Goal: Communication & Community: Answer question/provide support

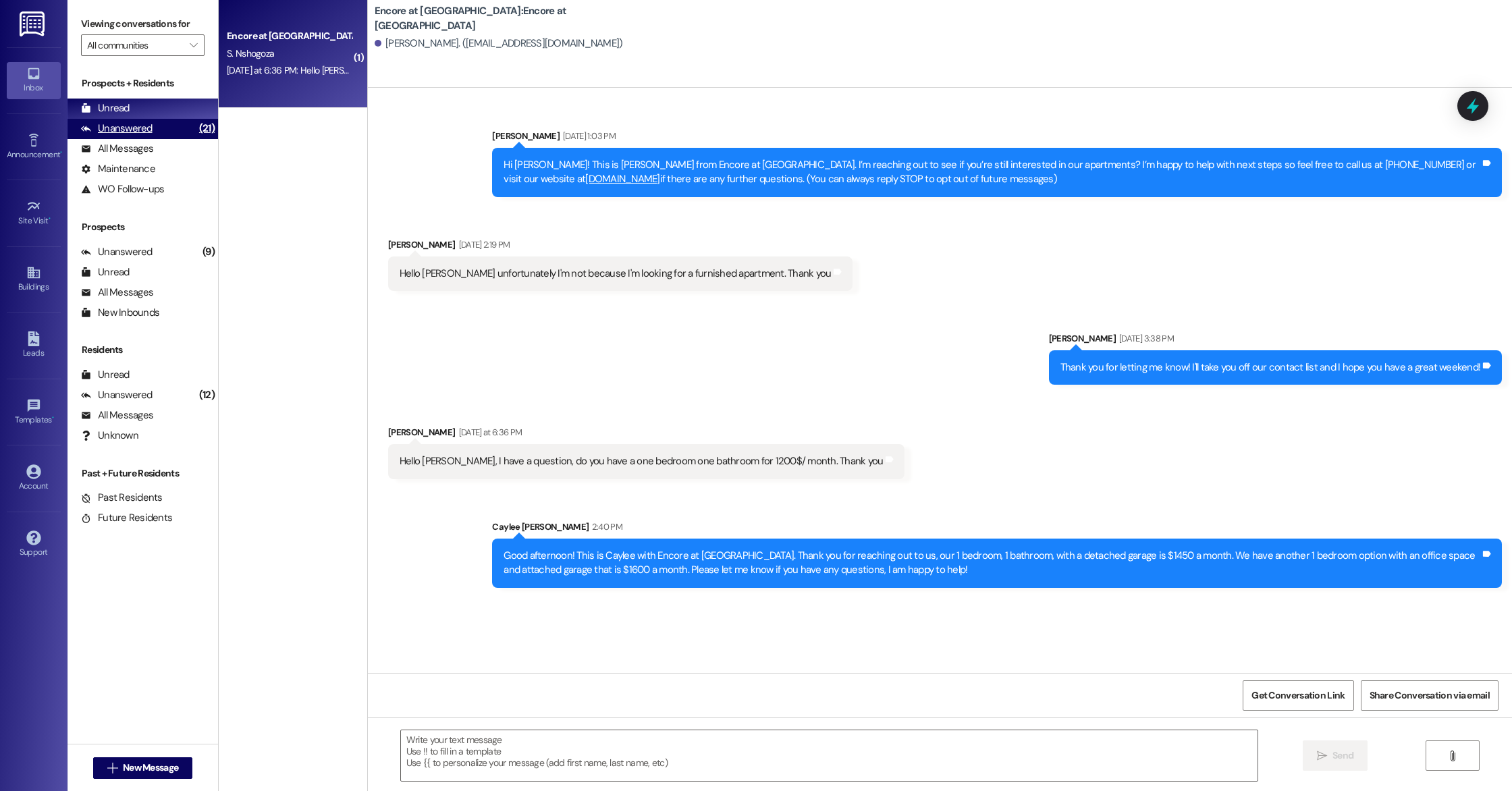
click at [150, 127] on div "Unanswered" at bounding box center [116, 128] width 71 height 14
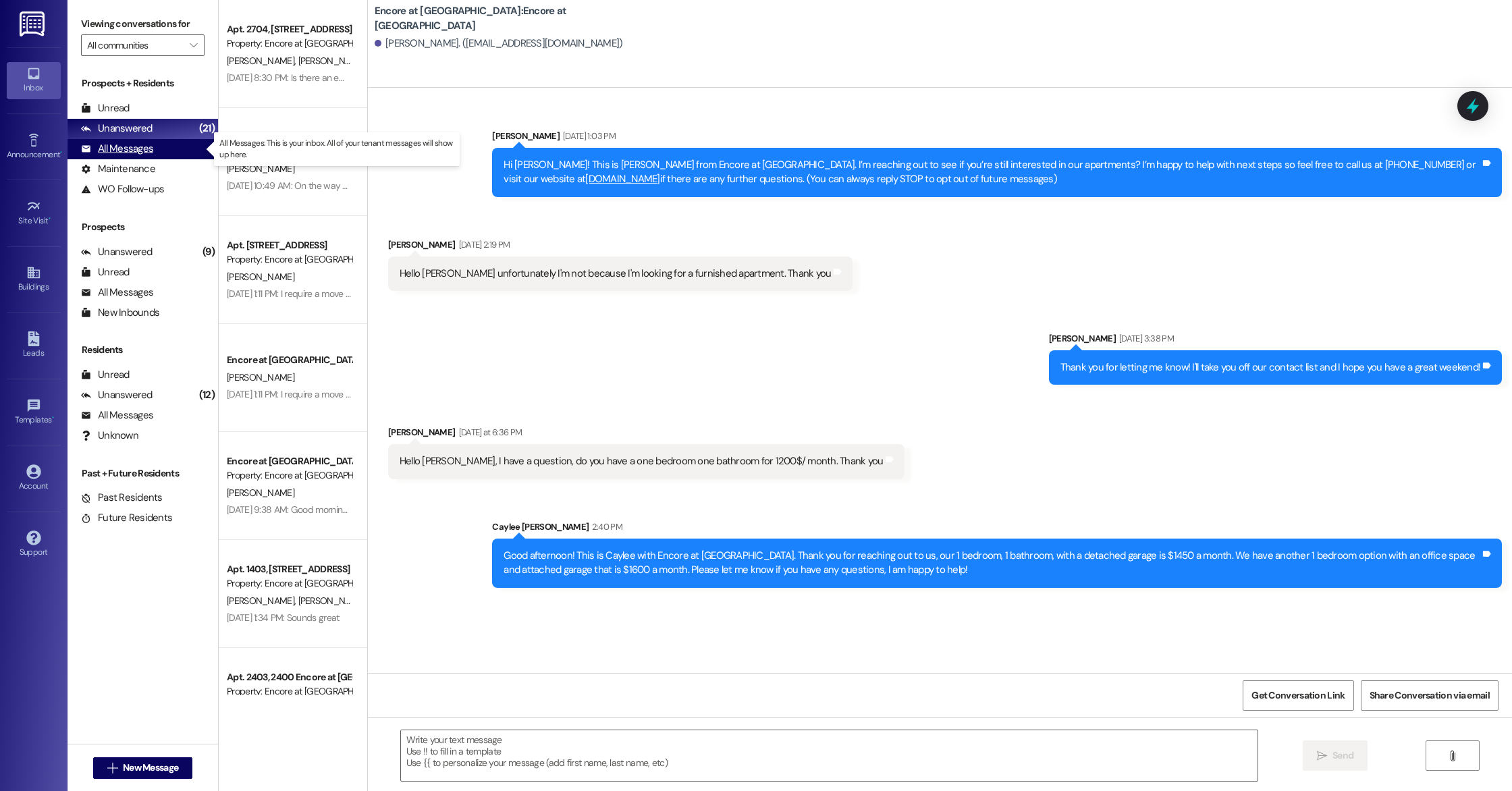
click at [153, 147] on div "All Messages (undefined)" at bounding box center [143, 149] width 151 height 20
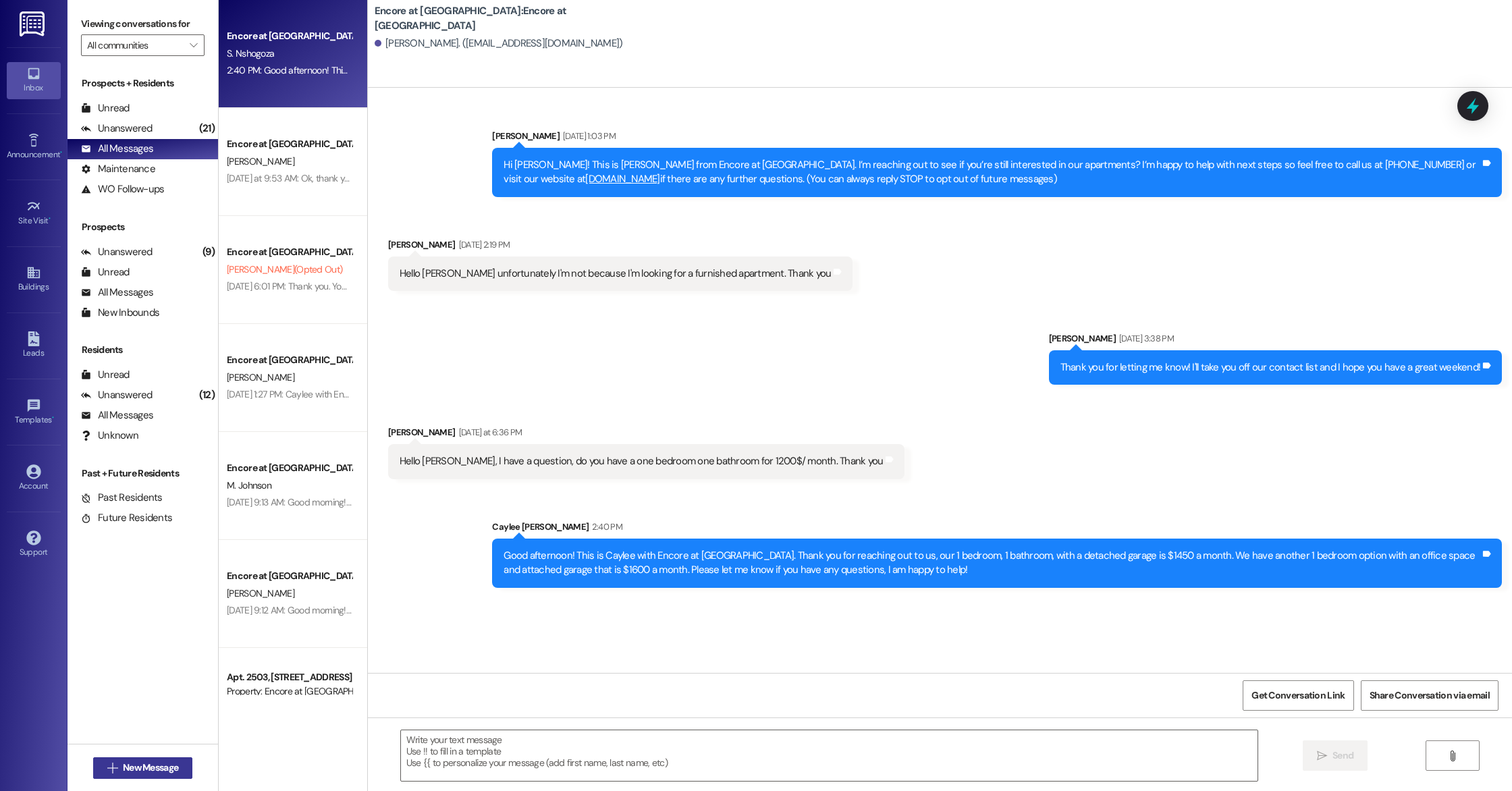
click at [135, 778] on button " New Message" at bounding box center [143, 768] width 100 height 22
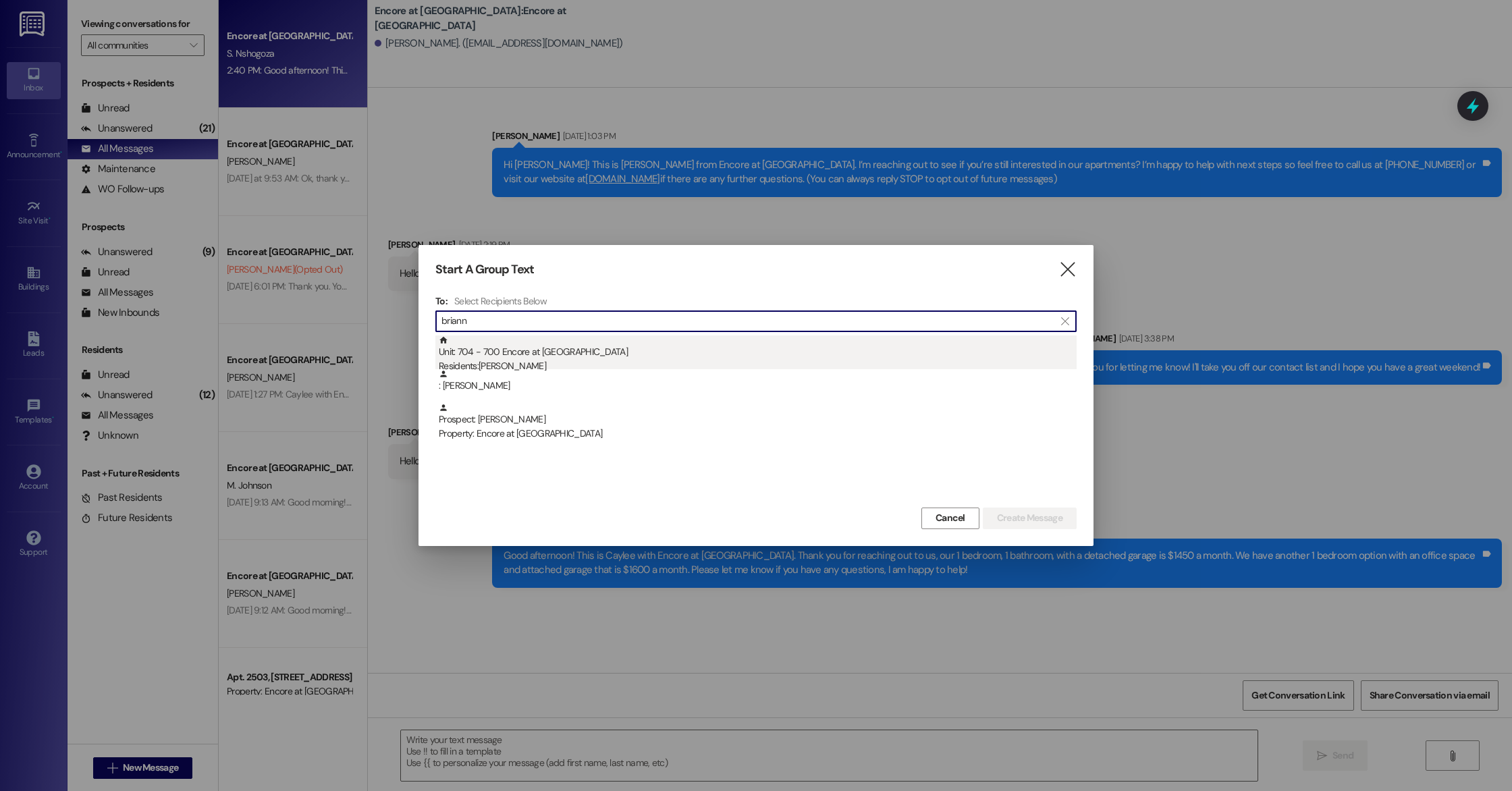
type input "briann"
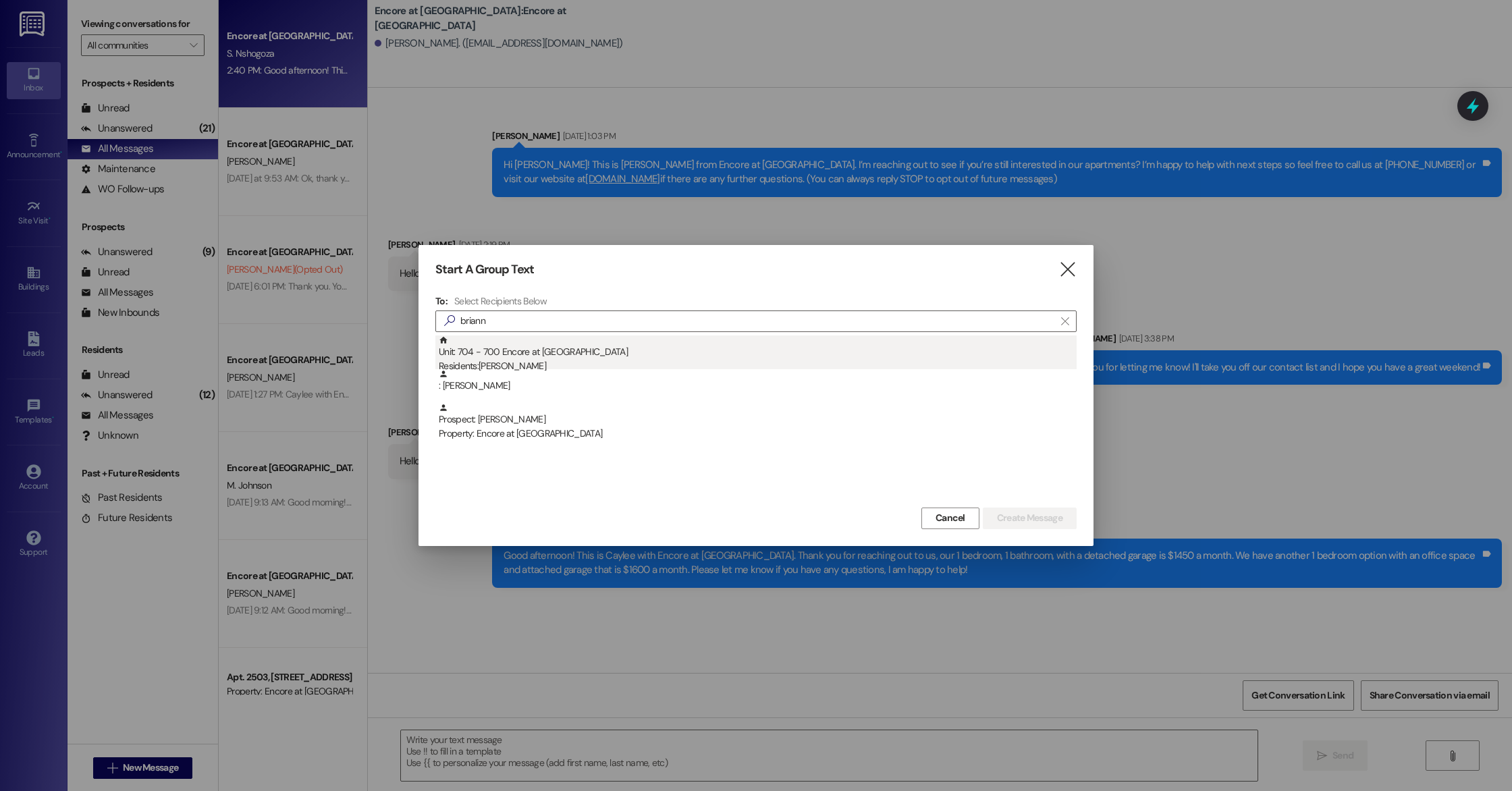
click at [691, 358] on div "Unit: 704 - 700 Encore at [GEOGRAPHIC_DATA] Residents: [PERSON_NAME]" at bounding box center [757, 354] width 638 height 39
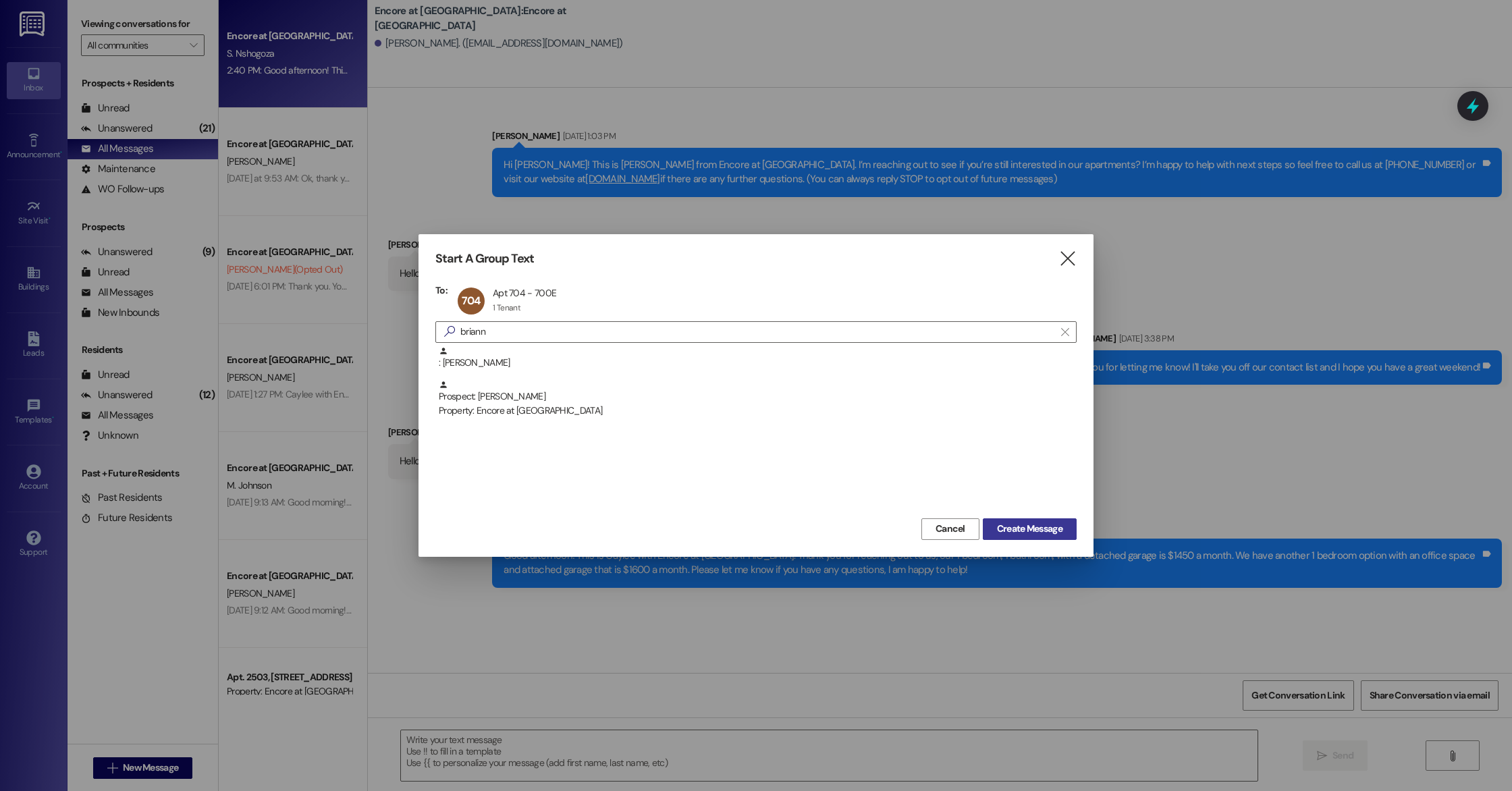
click at [1020, 525] on span "Create Message" at bounding box center [1030, 529] width 65 height 14
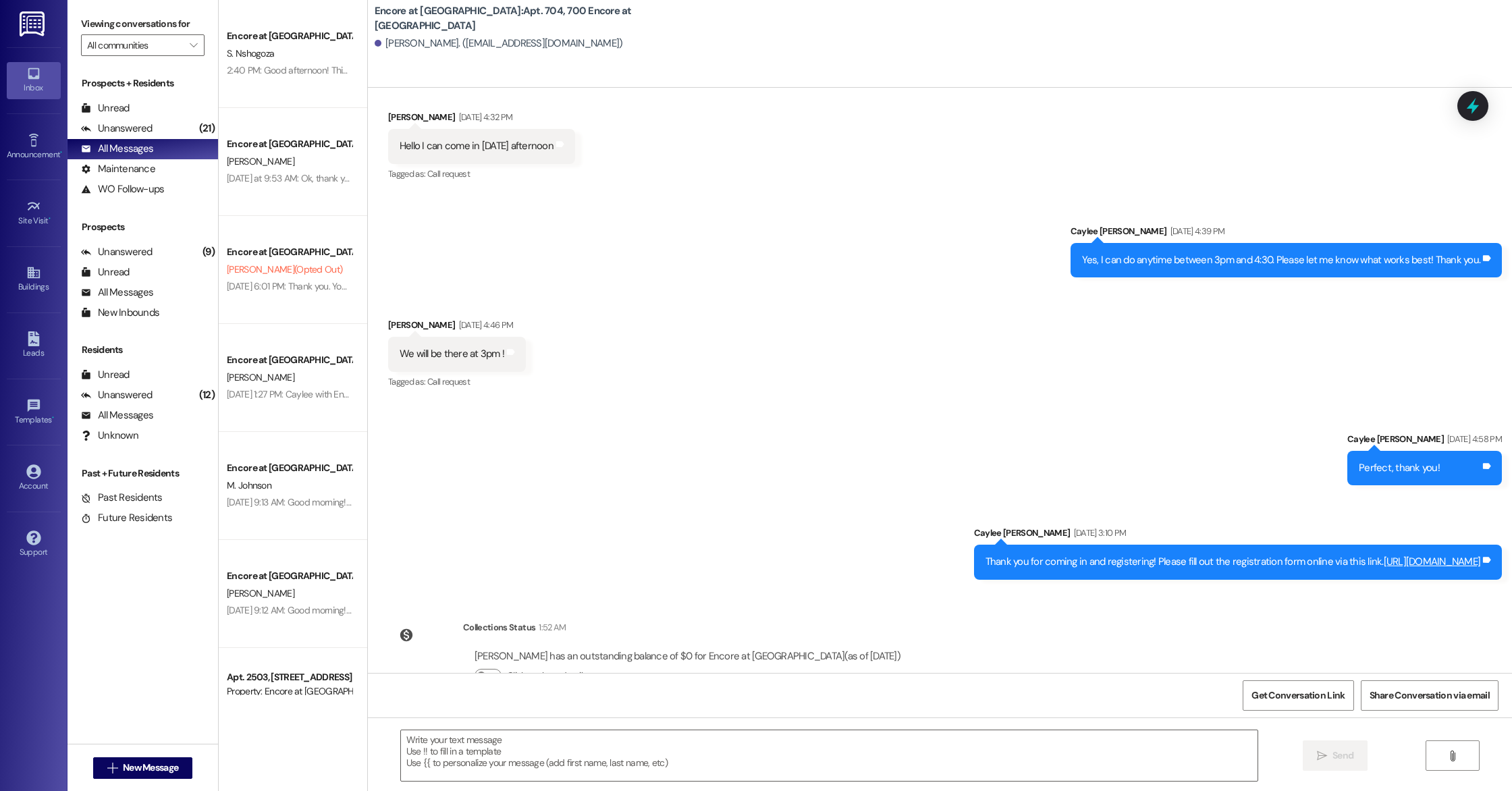
scroll to position [489, 0]
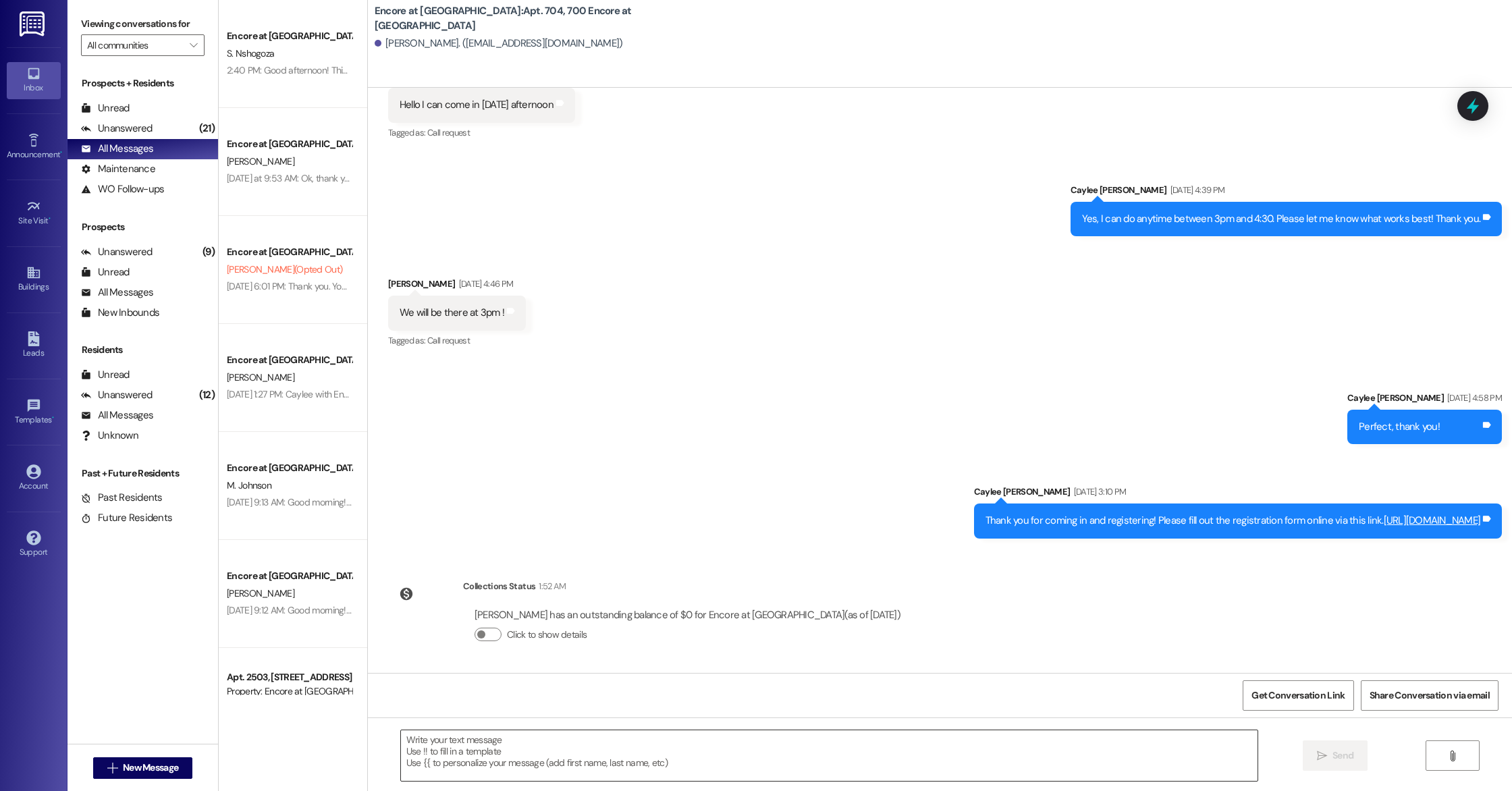
click at [671, 759] on textarea at bounding box center [829, 755] width 857 height 51
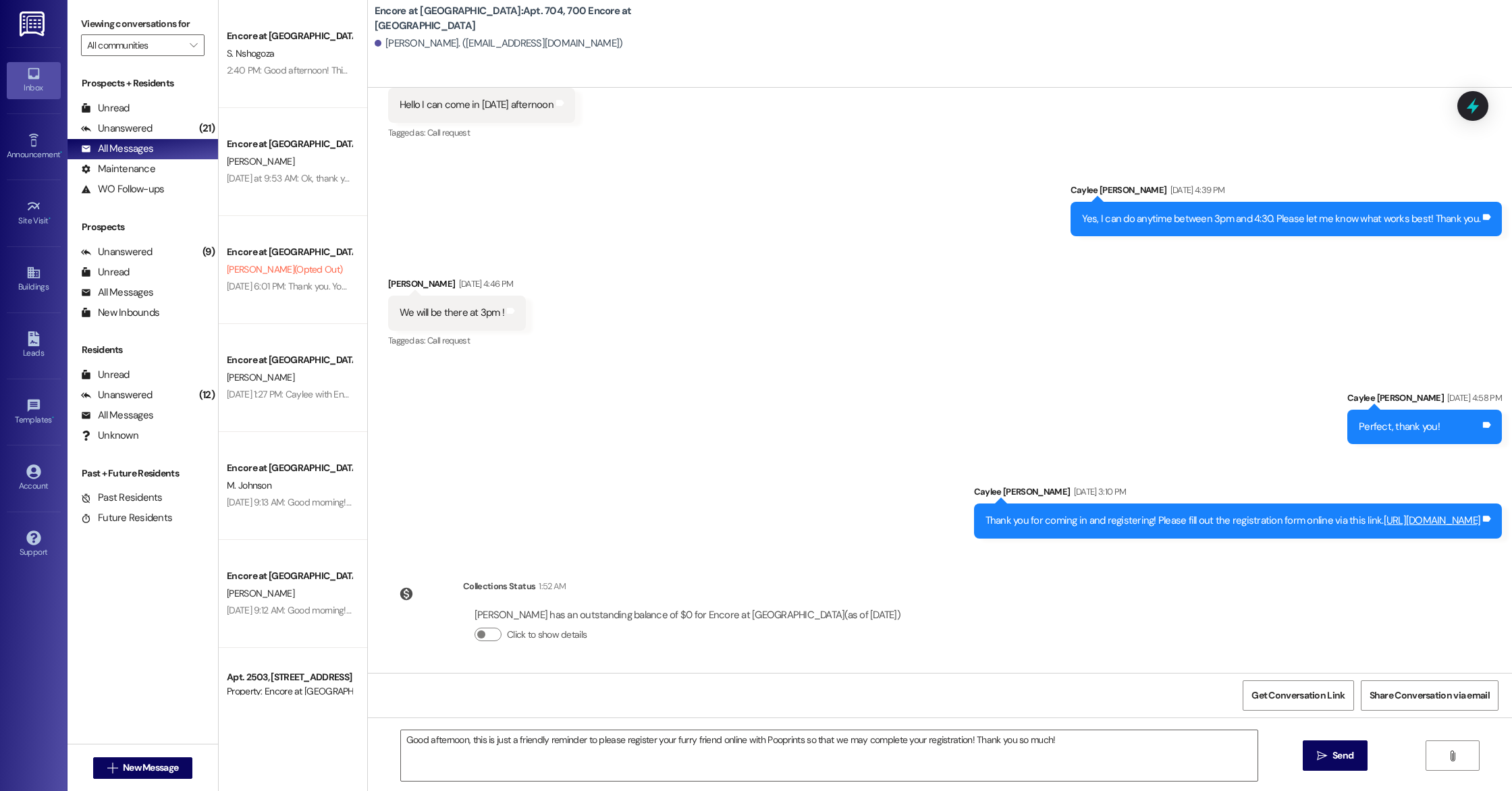
drag, startPoint x: 1341, startPoint y: 521, endPoint x: 1475, endPoint y: 517, distance: 134.1
click at [1475, 517] on div "Thank you for coming in and registering! Please fill out the registration form …" at bounding box center [1233, 520] width 495 height 14
copy div "[URL][DOMAIN_NAME]"
click at [964, 740] on textarea "Good afternoon, this is just a friendly reminder to please register your furry …" at bounding box center [829, 755] width 857 height 51
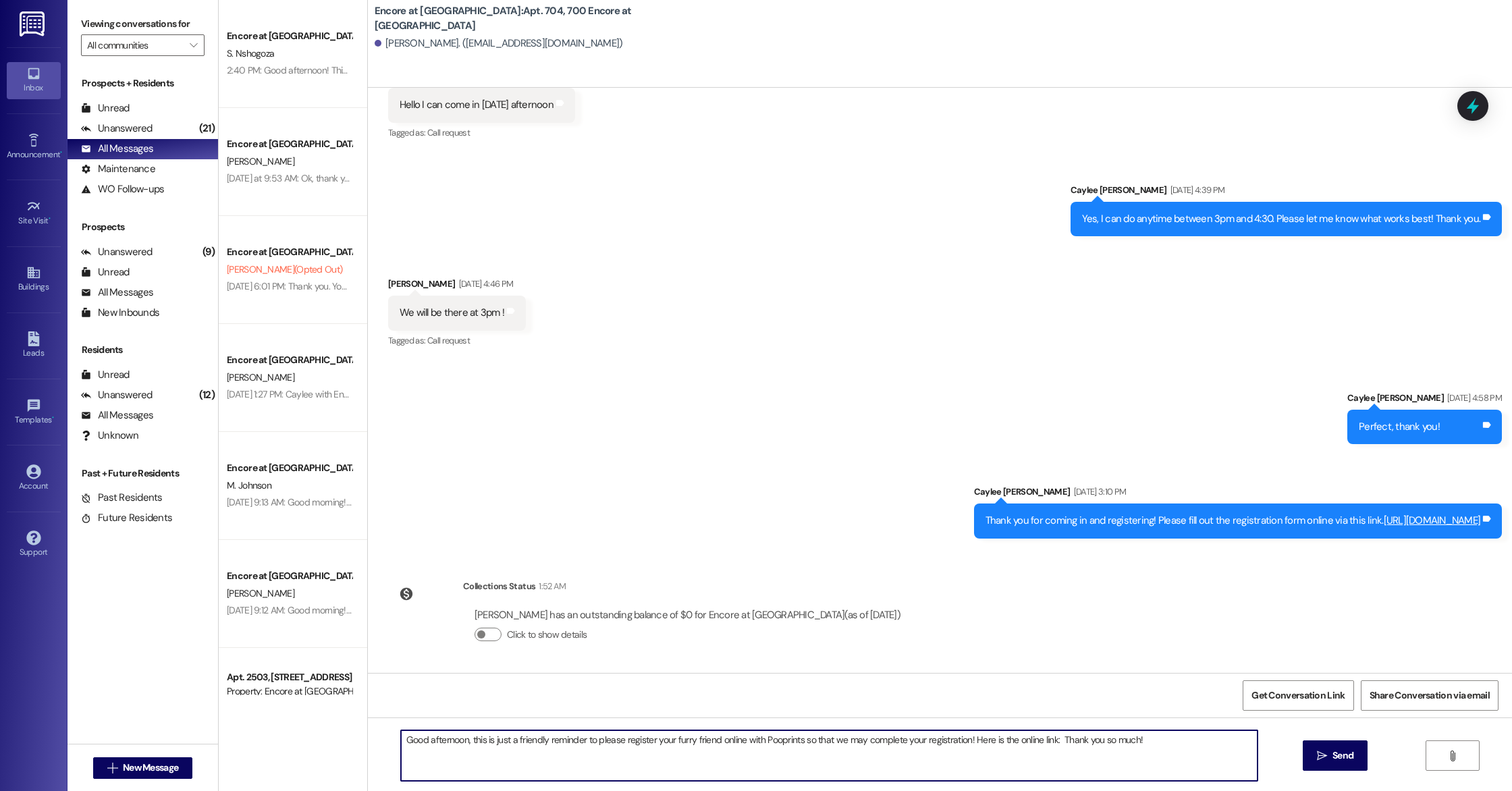
paste textarea "[URL][DOMAIN_NAME]"
click at [511, 762] on textarea "Good afternoon, this is just a friendly reminder to please register your furry …" at bounding box center [829, 755] width 857 height 51
click at [776, 742] on textarea "Good afternoon, this is just a friendly reminder to please register your furry …" at bounding box center [829, 755] width 857 height 51
click at [749, 766] on textarea "Good afternoon, this is just a friendly reminder to please register your furry …" at bounding box center [829, 755] width 857 height 51
type textarea "Good afternoon, this is just a friendly reminder to please register your furry …"
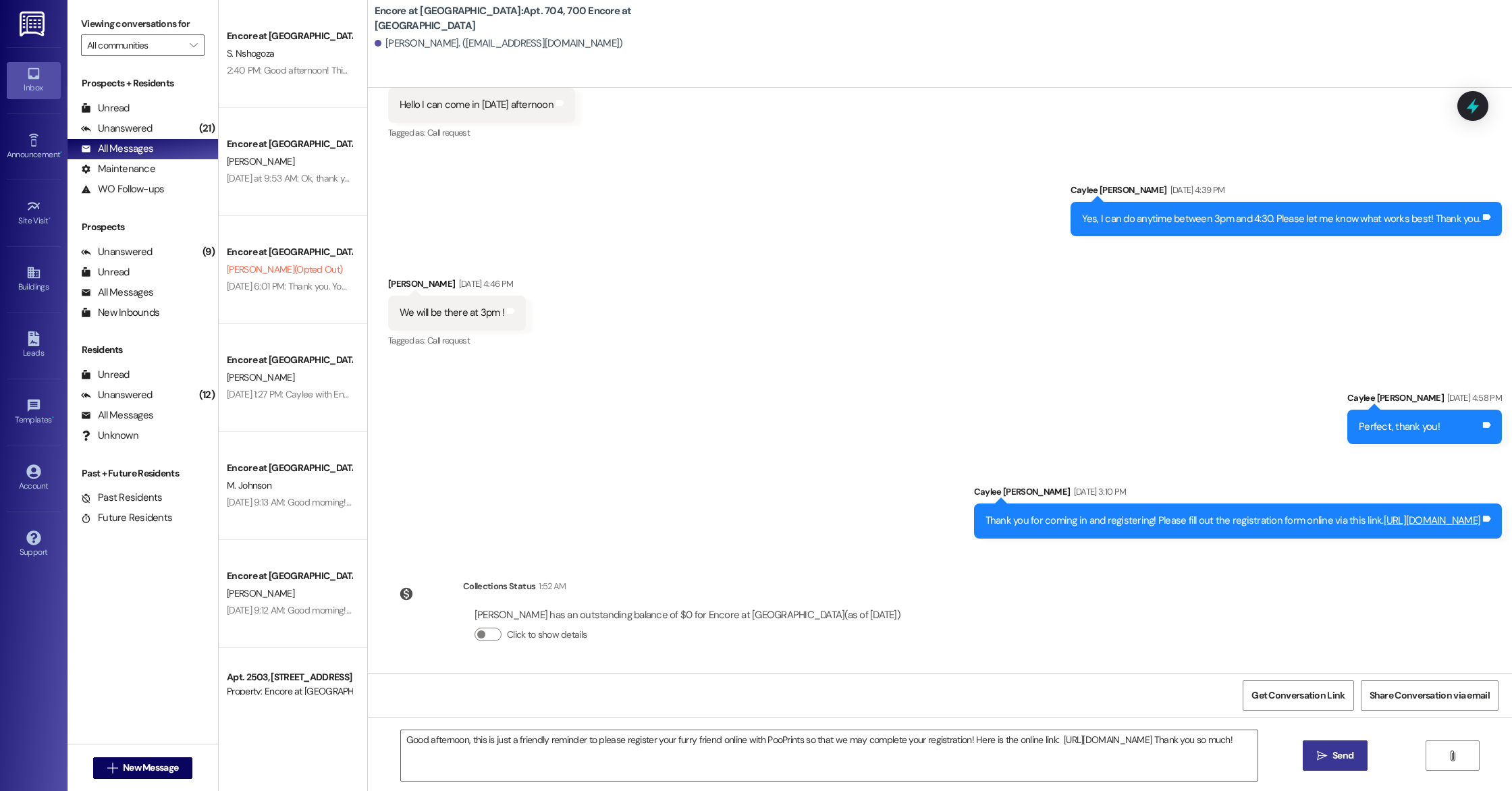
click at [1322, 760] on icon "" at bounding box center [1322, 755] width 10 height 11
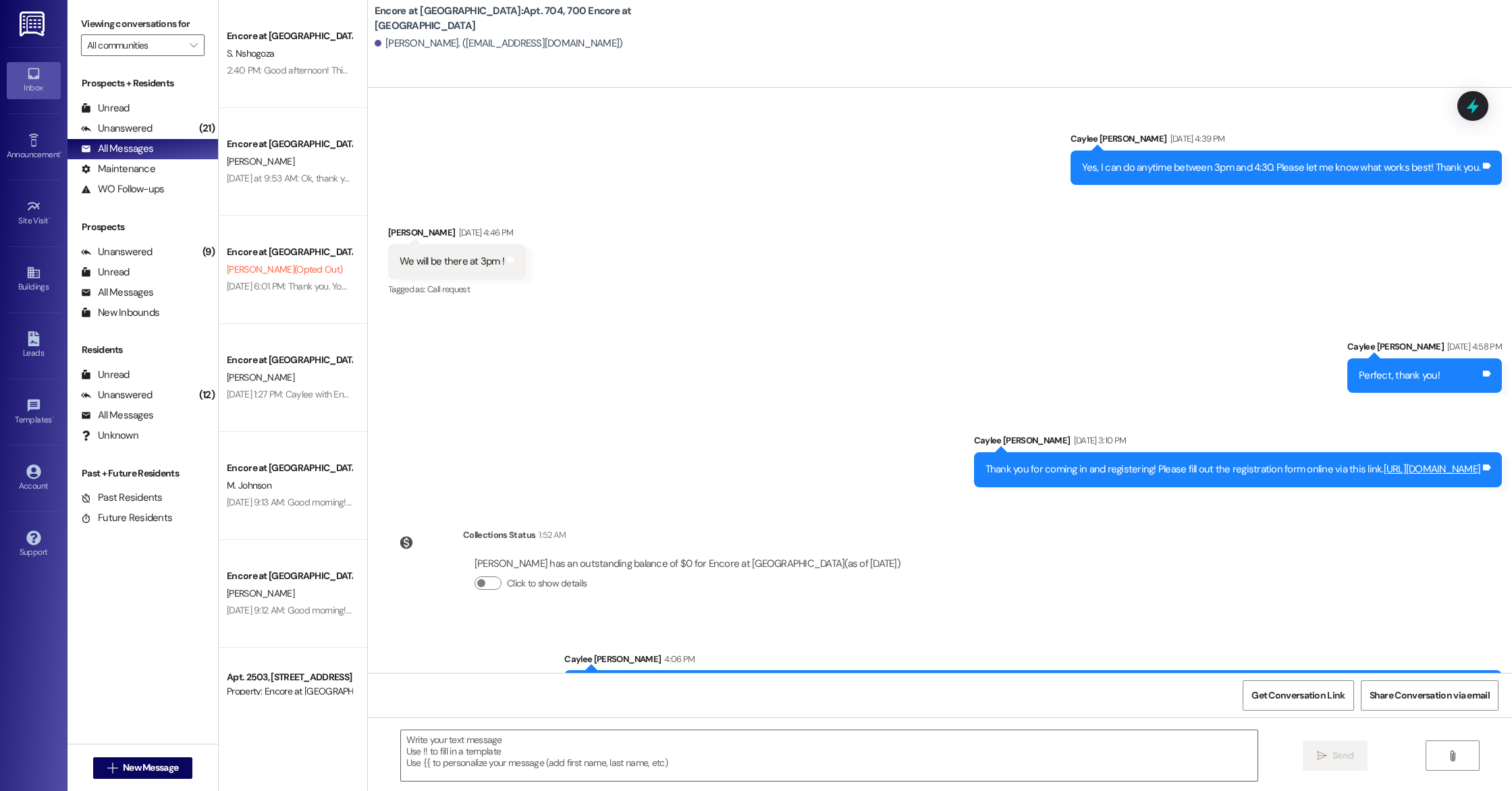
scroll to position [584, 0]
